Goal: Transaction & Acquisition: Book appointment/travel/reservation

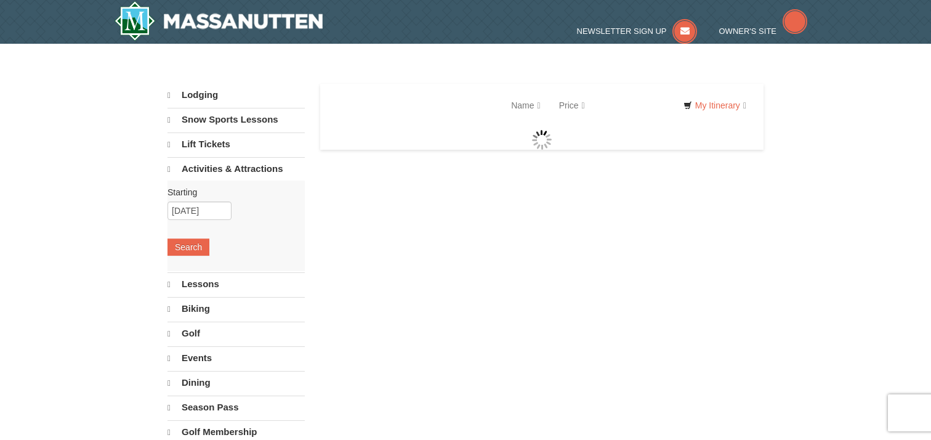
select select "9"
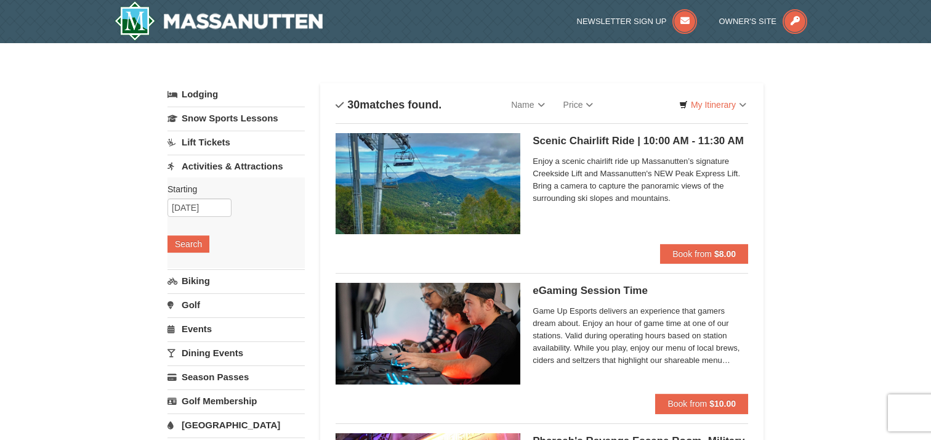
click at [425, 191] on img at bounding box center [428, 183] width 185 height 101
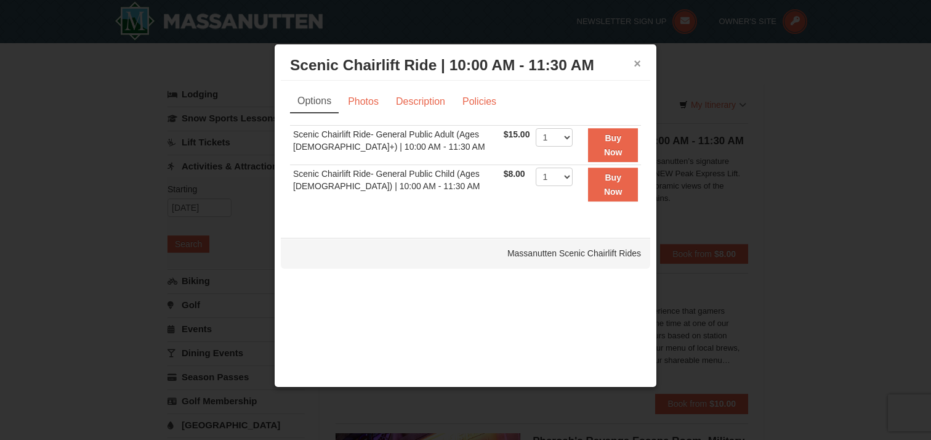
click at [635, 63] on button "×" at bounding box center [637, 63] width 7 height 12
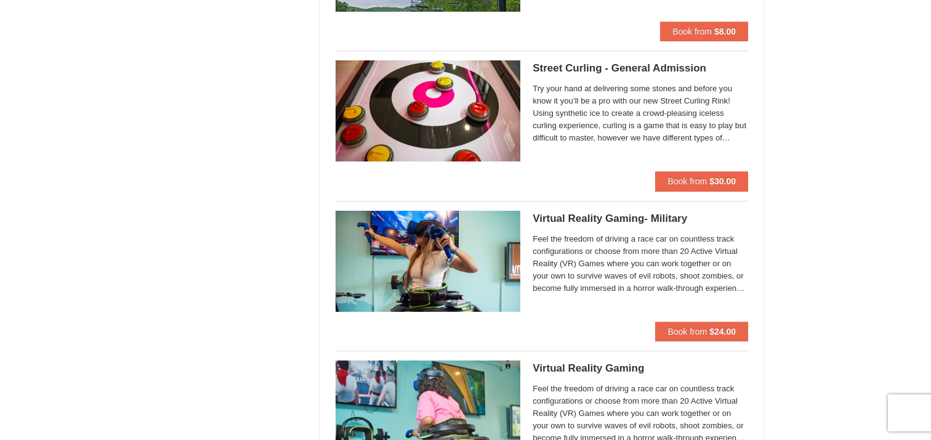
scroll to position [2296, 0]
